Goal: Task Accomplishment & Management: Manage account settings

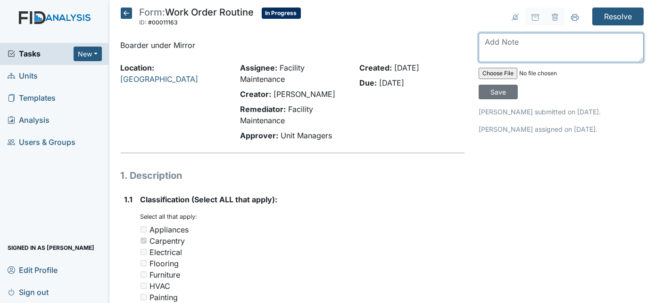
click at [513, 40] on textarea at bounding box center [560, 47] width 165 height 29
type textarea "boards replaced"
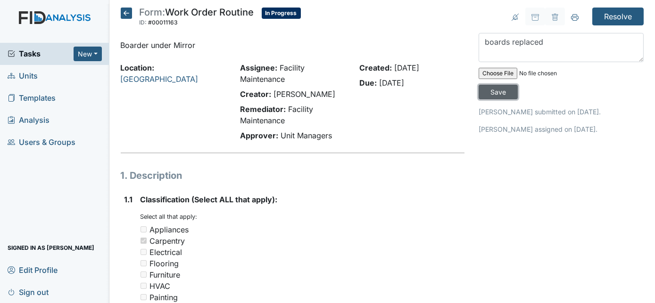
click at [517, 85] on input "Save" at bounding box center [497, 92] width 39 height 15
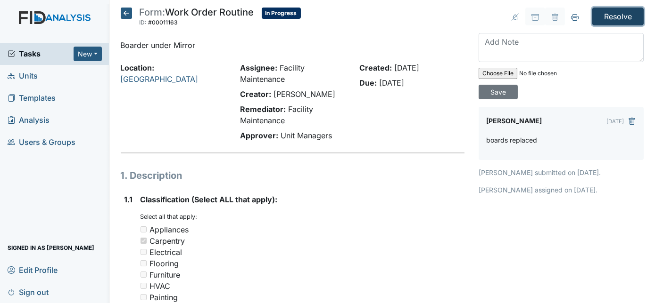
click at [606, 14] on input "Resolve" at bounding box center [617, 17] width 51 height 18
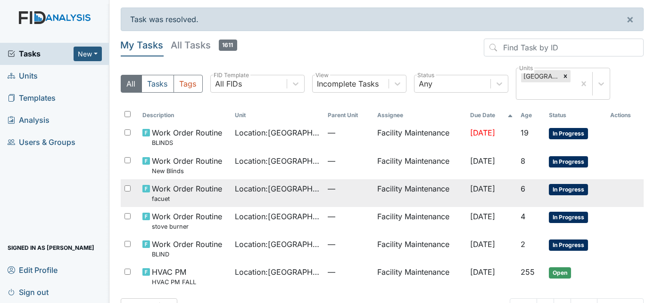
click at [390, 191] on td "Facility Maintenance" at bounding box center [419, 194] width 93 height 28
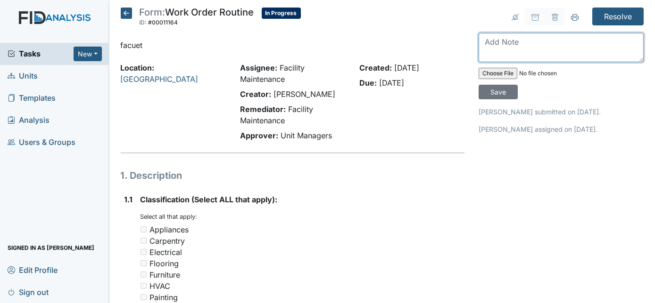
click at [519, 45] on textarea at bounding box center [560, 47] width 165 height 29
type textarea "faucet replaced"
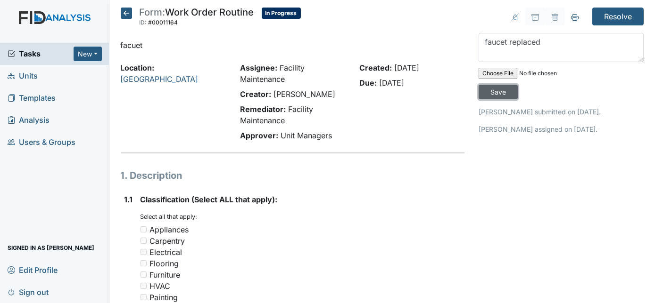
click at [517, 85] on input "Save" at bounding box center [497, 92] width 39 height 15
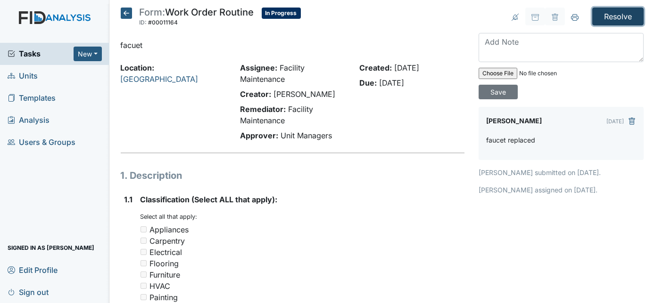
click at [618, 19] on input "Resolve" at bounding box center [617, 17] width 51 height 18
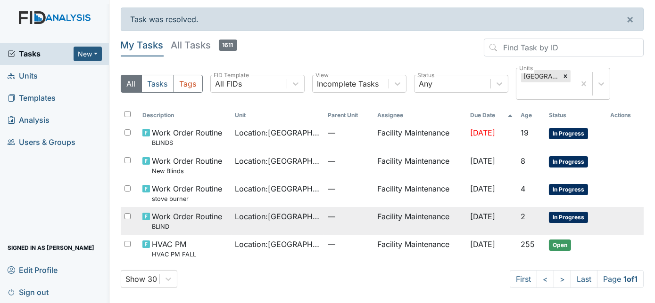
click at [308, 222] on td "Location : Cherry Lane" at bounding box center [277, 221] width 93 height 28
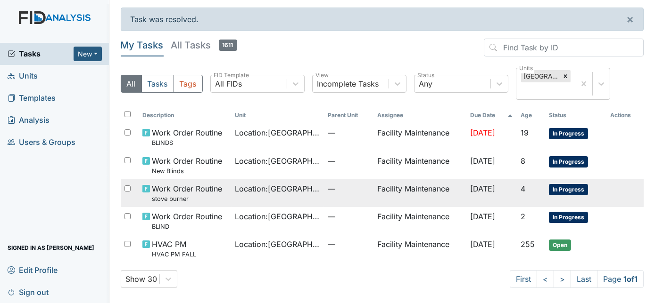
click at [274, 197] on td "Location : Cherry Lane" at bounding box center [277, 194] width 93 height 28
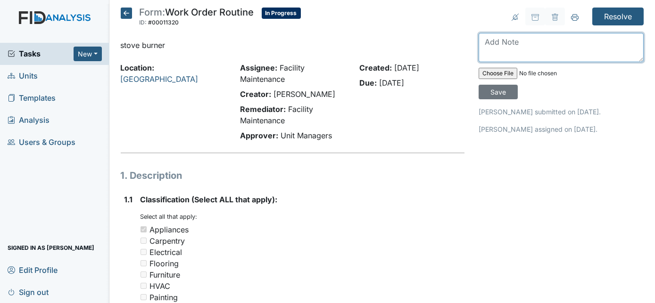
click at [521, 41] on textarea at bounding box center [560, 47] width 165 height 29
type textarea "both back burners seem to be working"
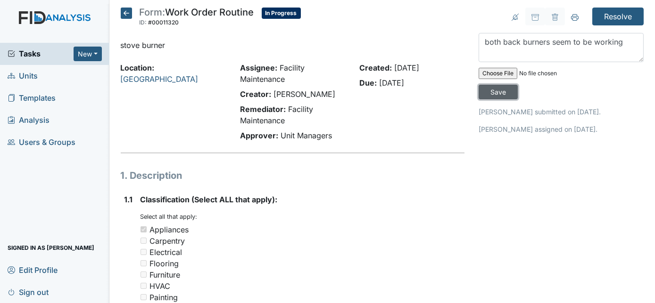
click at [517, 85] on input "Save" at bounding box center [497, 92] width 39 height 15
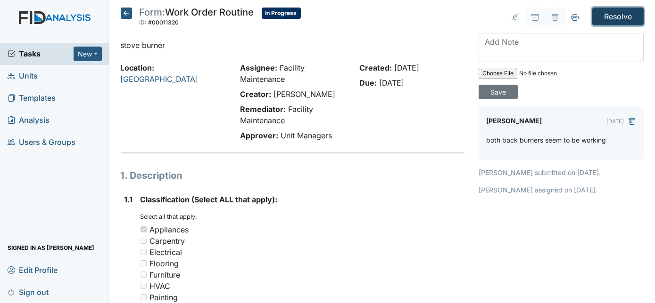
click at [606, 15] on input "Resolve" at bounding box center [617, 17] width 51 height 18
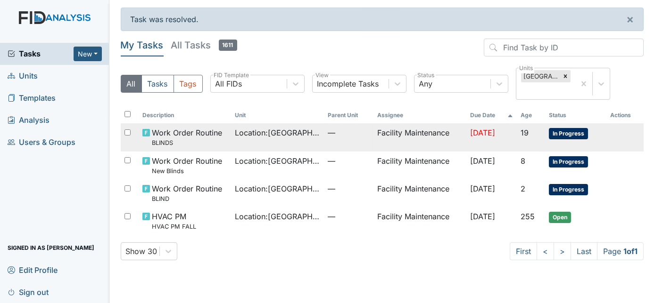
click at [310, 145] on td "Location : [GEOGRAPHIC_DATA]" at bounding box center [277, 137] width 93 height 28
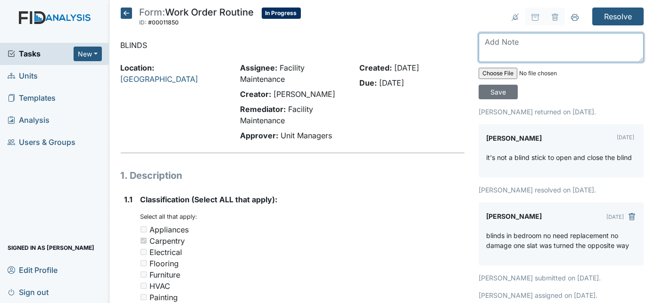
click at [528, 47] on textarea at bounding box center [560, 47] width 165 height 29
type textarea "blind stick installed"
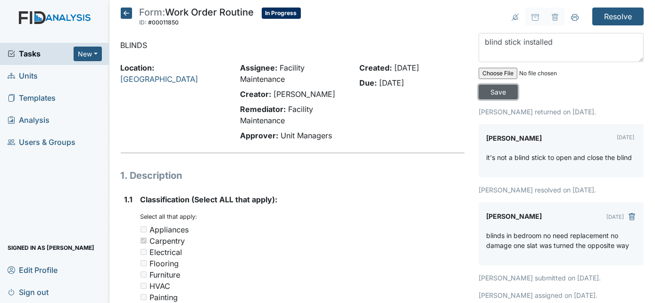
click at [517, 85] on input "Save" at bounding box center [497, 92] width 39 height 15
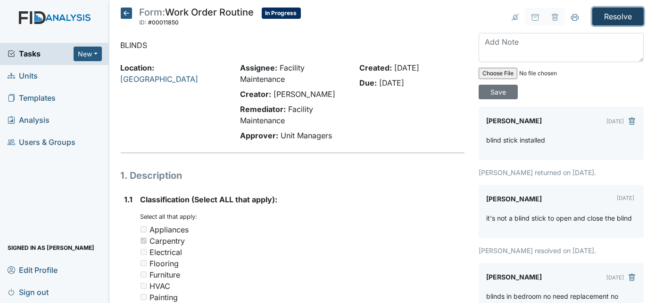
click at [619, 20] on input "Resolve" at bounding box center [617, 17] width 51 height 18
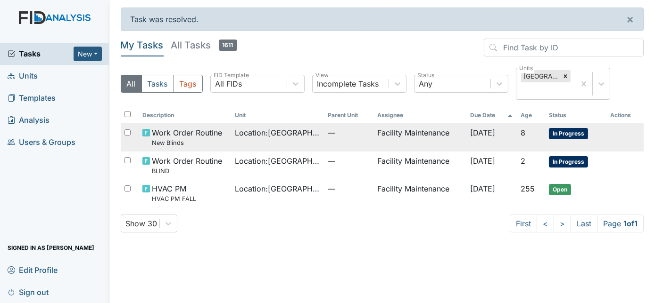
click at [268, 147] on td "Location : Cherry Lane" at bounding box center [277, 137] width 93 height 28
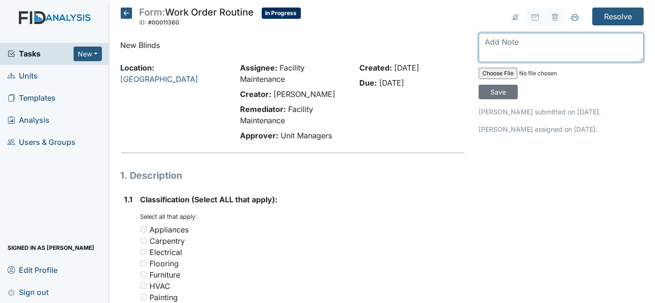
click at [563, 49] on textarea at bounding box center [560, 47] width 165 height 29
type textarea "replaced blinds"
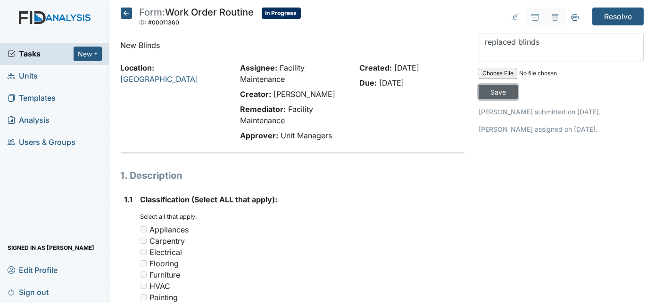
click at [517, 85] on input "Save" at bounding box center [497, 92] width 39 height 15
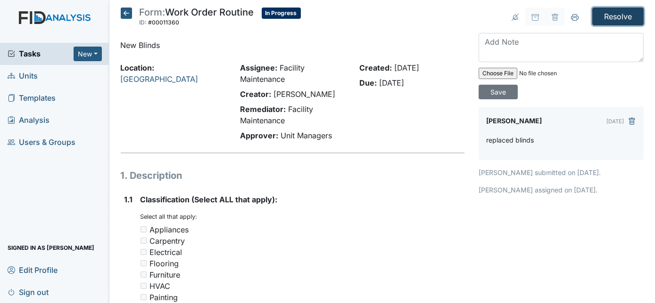
click at [615, 14] on input "Resolve" at bounding box center [617, 17] width 51 height 18
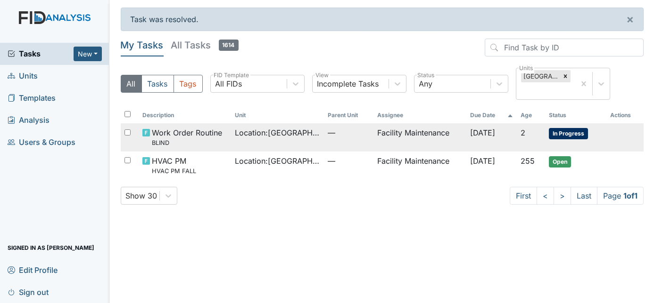
click at [424, 131] on td "Facility Maintenance" at bounding box center [419, 137] width 93 height 28
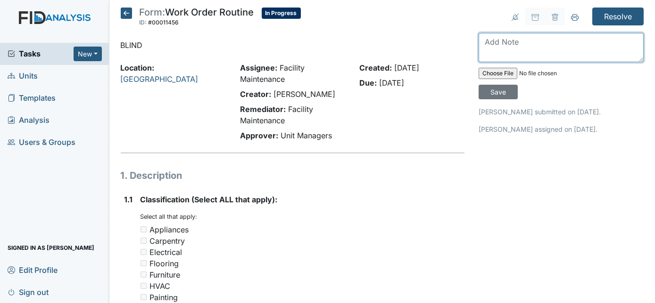
click at [542, 48] on textarea at bounding box center [560, 47] width 165 height 29
type textarea "replaced"
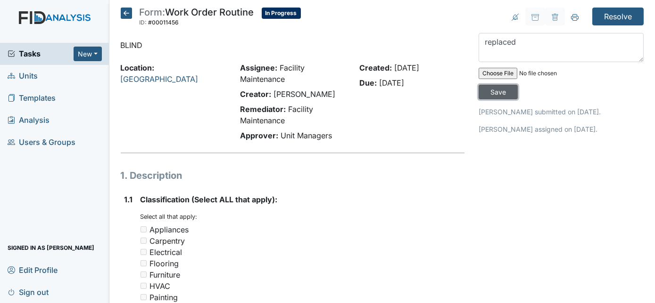
click at [517, 85] on input "Save" at bounding box center [497, 92] width 39 height 15
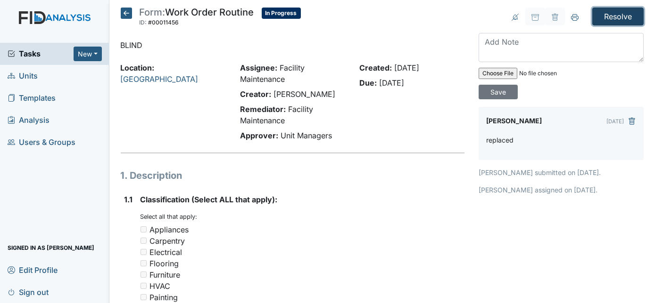
click at [601, 12] on input "Resolve" at bounding box center [617, 17] width 51 height 18
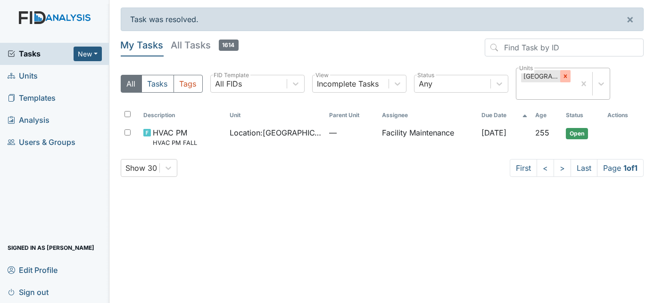
click at [563, 74] on icon at bounding box center [565, 76] width 7 height 7
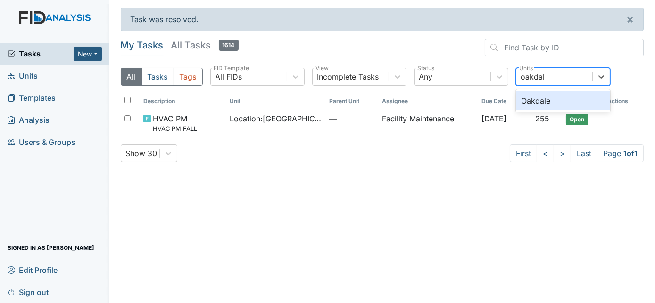
type input "oakdale"
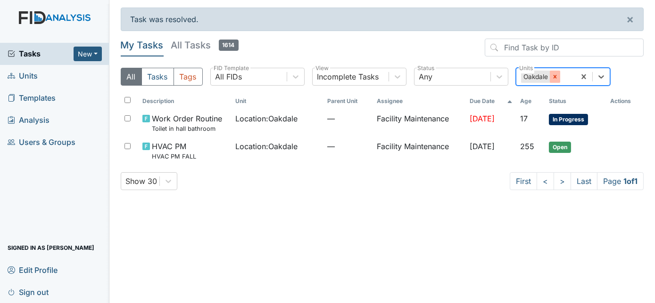
click at [551, 77] on icon at bounding box center [554, 77] width 7 height 7
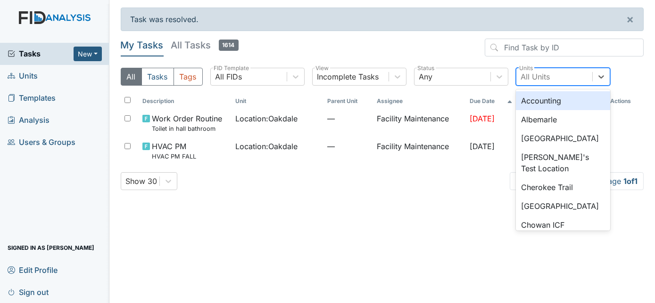
click at [551, 77] on div "All Units" at bounding box center [554, 76] width 76 height 17
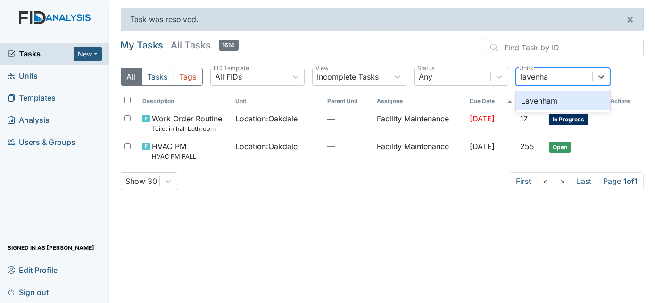
type input "lavenham"
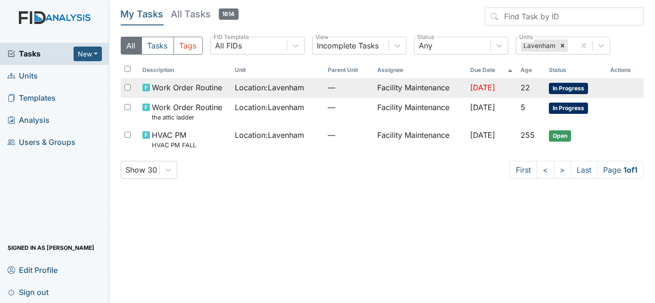
click at [293, 92] on span "Location : Lavenham" at bounding box center [269, 87] width 69 height 11
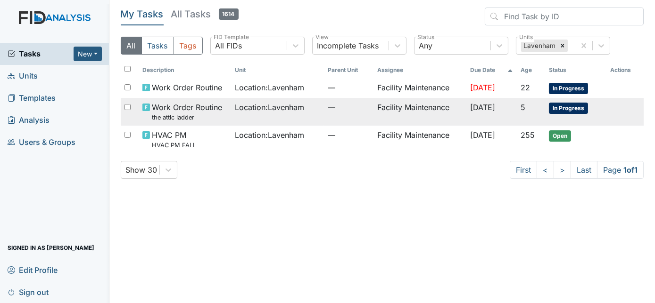
click at [234, 121] on td "Location : Lavenham" at bounding box center [277, 112] width 93 height 28
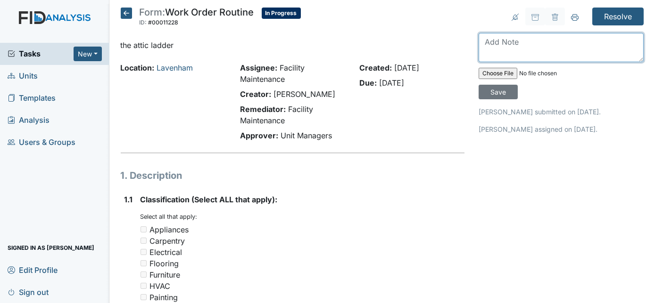
click at [553, 42] on textarea at bounding box center [560, 47] width 165 height 29
type textarea "z"
type textarea "ladder dealt with"
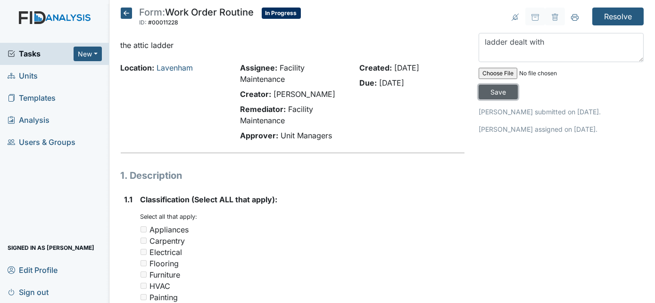
click at [517, 85] on input "Save" at bounding box center [497, 92] width 39 height 15
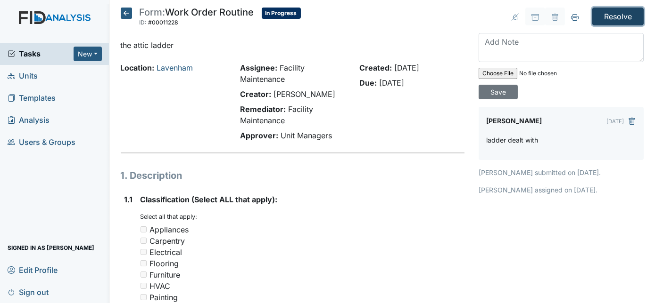
click at [615, 16] on input "Resolve" at bounding box center [617, 17] width 51 height 18
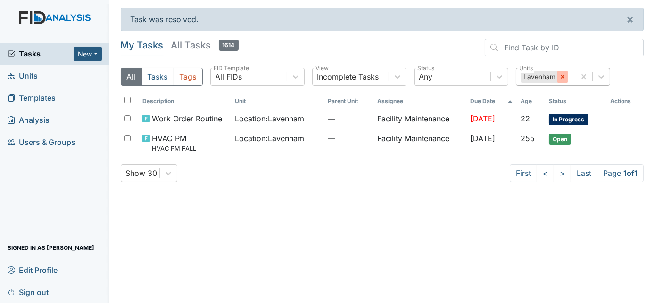
click at [561, 80] on div at bounding box center [562, 77] width 10 height 12
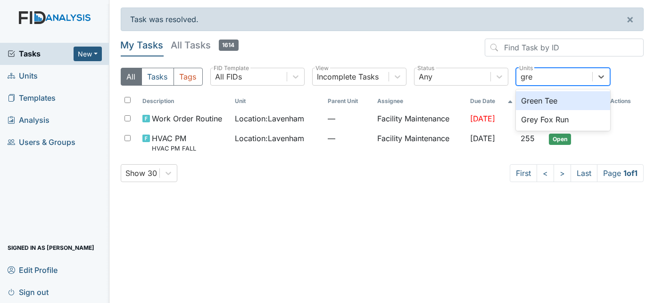
type input "grey"
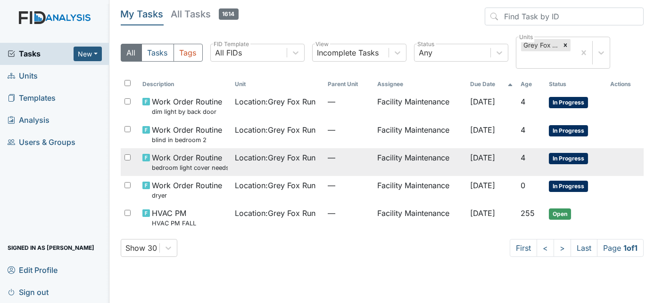
click at [347, 166] on td "—" at bounding box center [348, 162] width 49 height 28
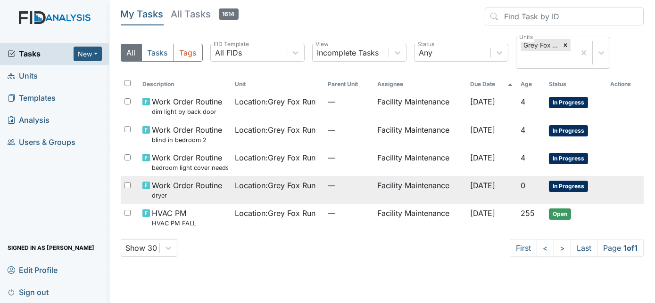
click at [260, 189] on span "Location : Grey Fox Run" at bounding box center [275, 185] width 81 height 11
